Goal: Find contact information: Find contact information

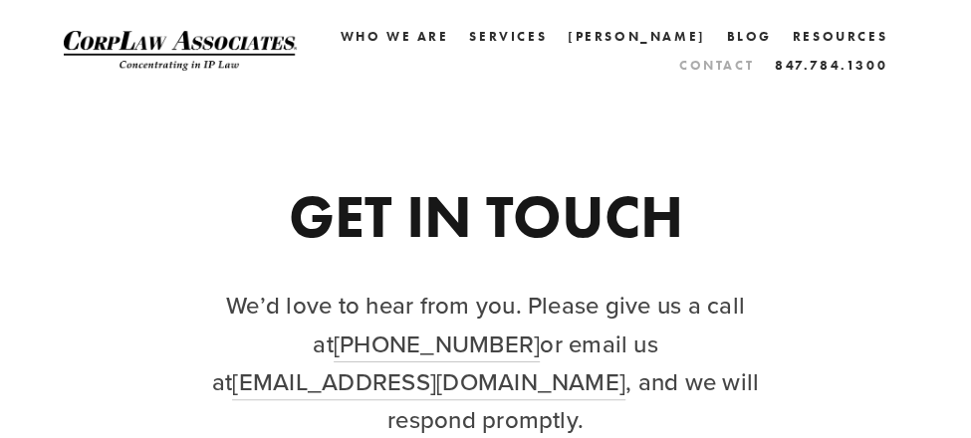
click at [692, 65] on link "Contact" at bounding box center [716, 65] width 75 height 29
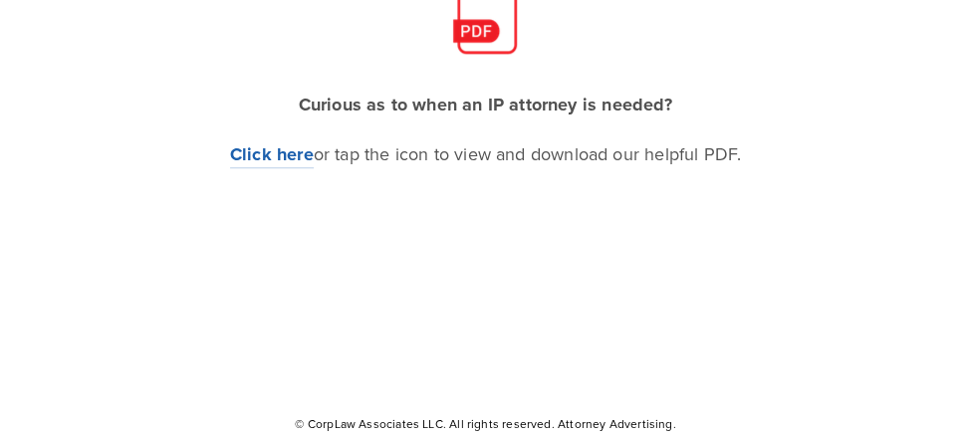
scroll to position [578, 0]
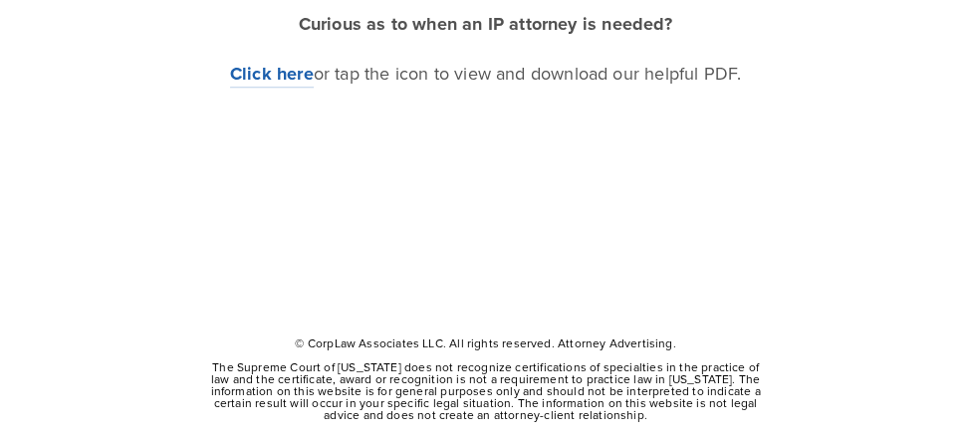
click at [850, 397] on div "© CorpLaw Associates LLC. All rights reserved. Attorney Advertising. The Suprem…" at bounding box center [485, 389] width 843 height 104
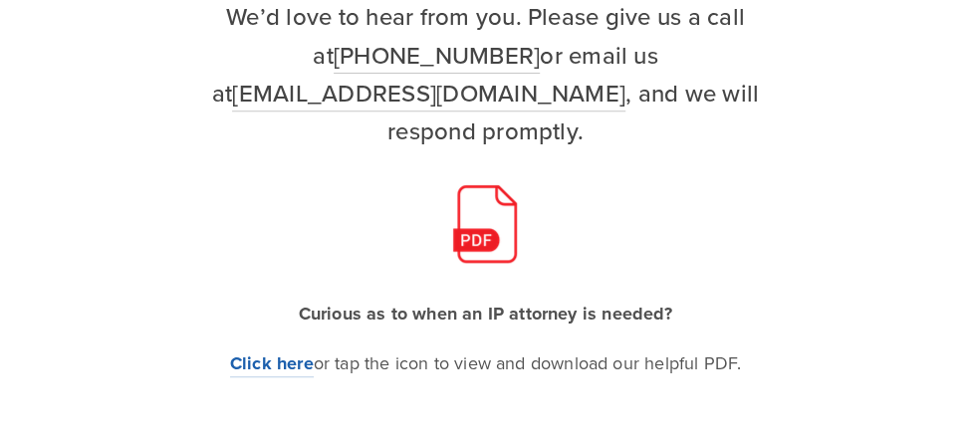
scroll to position [280, 0]
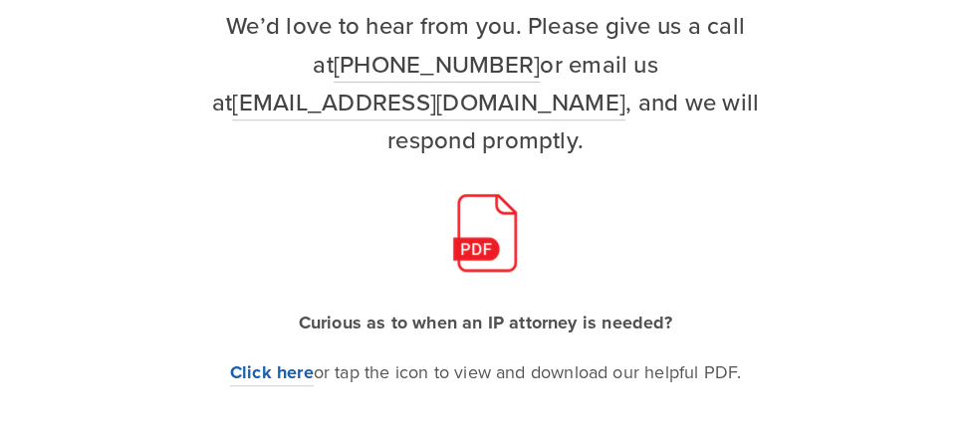
drag, startPoint x: 637, startPoint y: 382, endPoint x: 617, endPoint y: 375, distance: 21.1
